Goal: Information Seeking & Learning: Learn about a topic

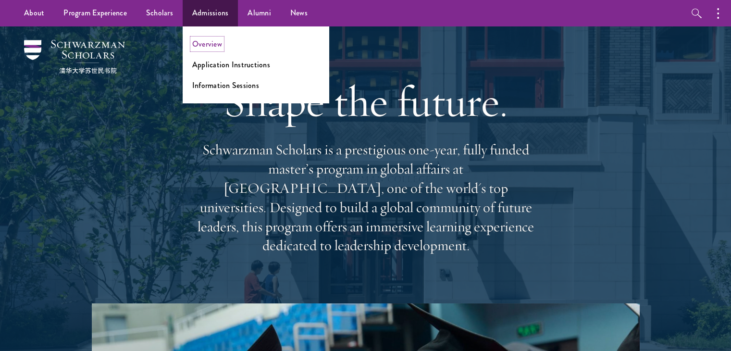
click at [214, 43] on link "Overview" at bounding box center [207, 43] width 30 height 11
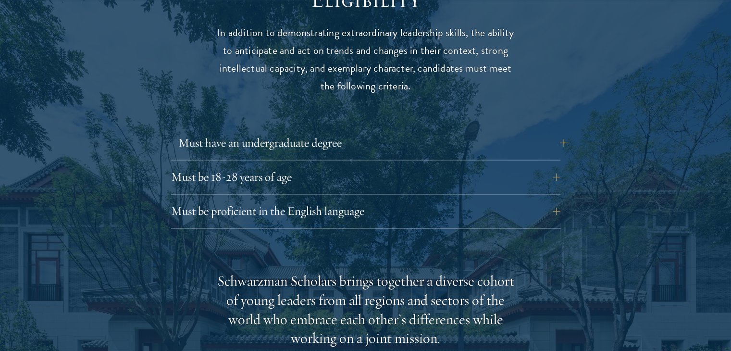
scroll to position [1298, 0]
click at [567, 161] on div "Eligibility In addition to demonstrating extraordinary leadership skills, the a…" at bounding box center [365, 334] width 519 height 696
click at [558, 165] on button "Must be 18-28 years of age" at bounding box center [373, 176] width 390 height 23
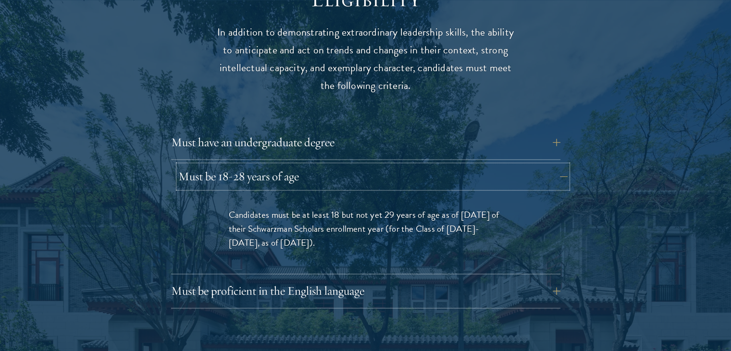
click at [562, 165] on button "Must be 18-28 years of age" at bounding box center [373, 176] width 390 height 23
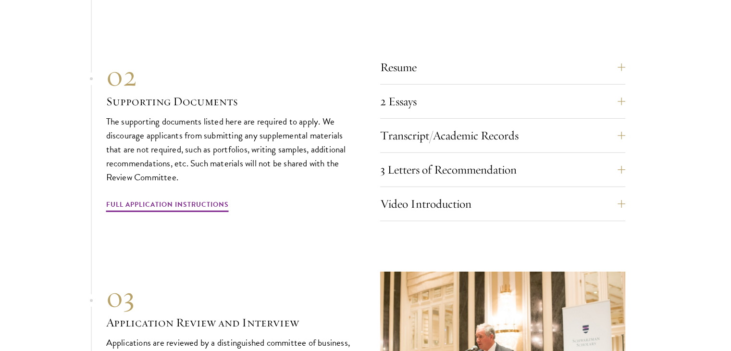
scroll to position [3030, 0]
click at [618, 55] on button "Resume" at bounding box center [510, 66] width 245 height 23
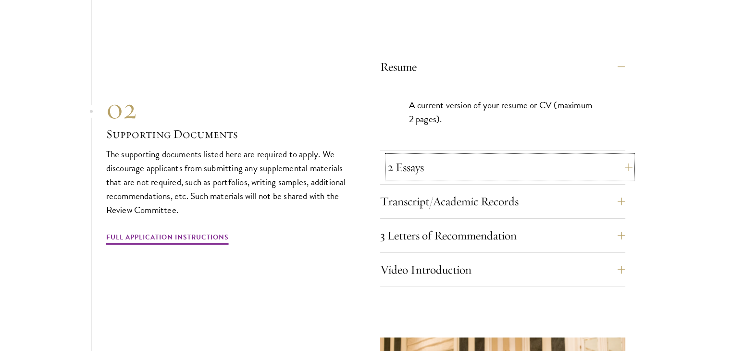
click at [618, 156] on button "2 Essays" at bounding box center [510, 167] width 245 height 23
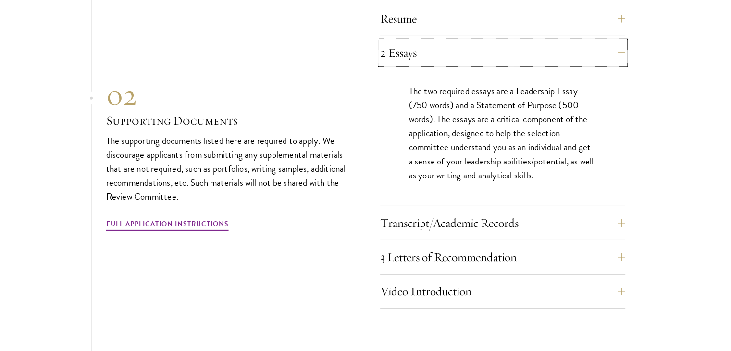
scroll to position [3126, 0]
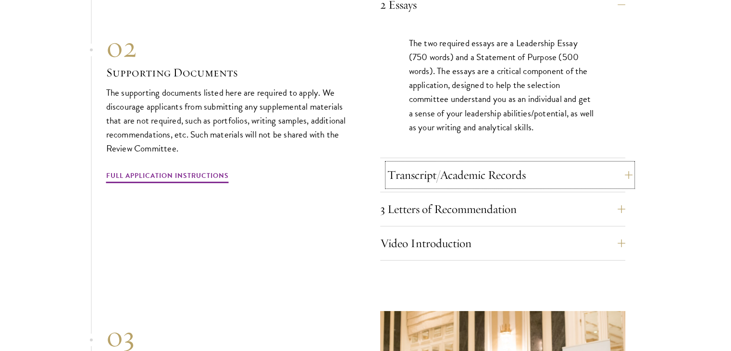
click at [621, 164] on button "Transcript/Academic Records" at bounding box center [510, 175] width 245 height 23
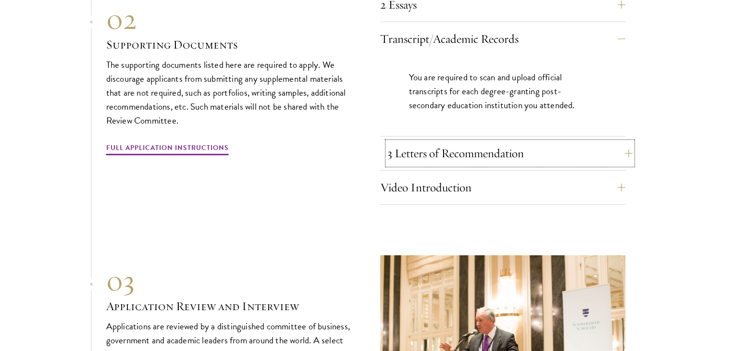
click at [625, 142] on button "3 Letters of Recommendation" at bounding box center [510, 153] width 245 height 23
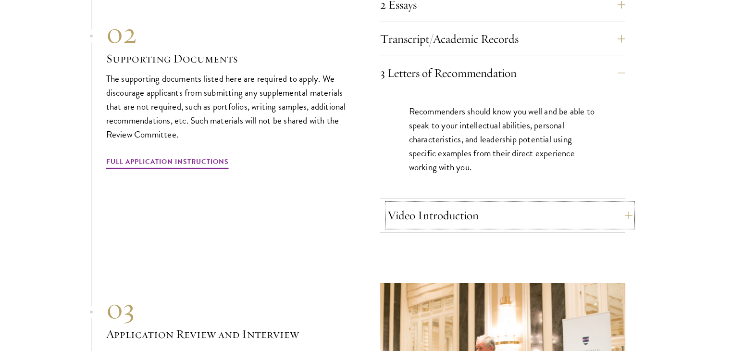
click at [619, 204] on button "Video Introduction" at bounding box center [510, 215] width 245 height 23
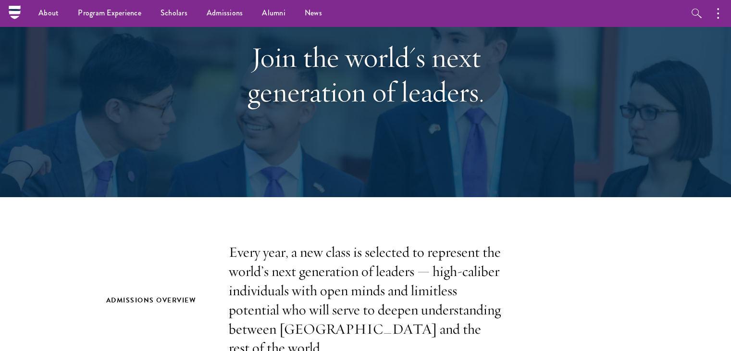
scroll to position [0, 0]
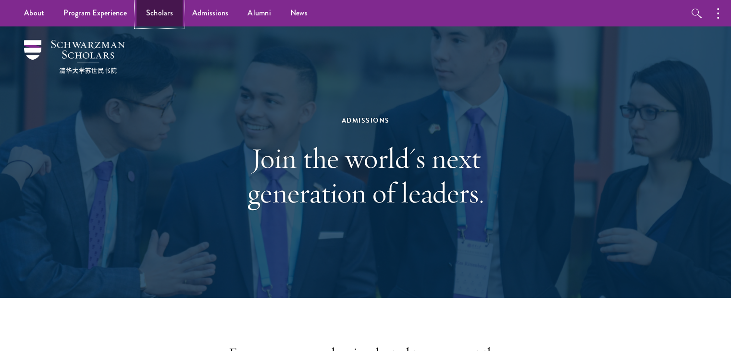
click at [164, 15] on link "Scholars" at bounding box center [160, 13] width 46 height 26
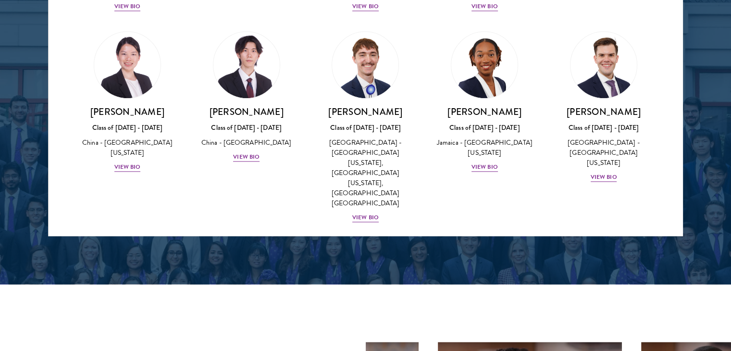
scroll to position [1347, 0]
